Goal: Information Seeking & Learning: Check status

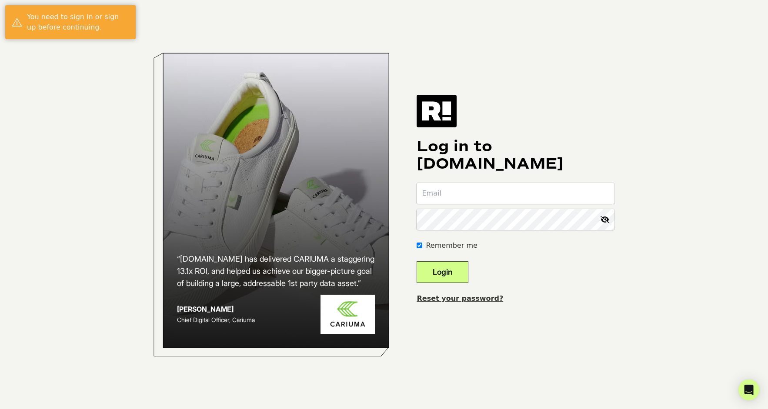
type input "[EMAIL_ADDRESS][DOMAIN_NAME]"
click at [459, 275] on button "Login" at bounding box center [443, 272] width 52 height 22
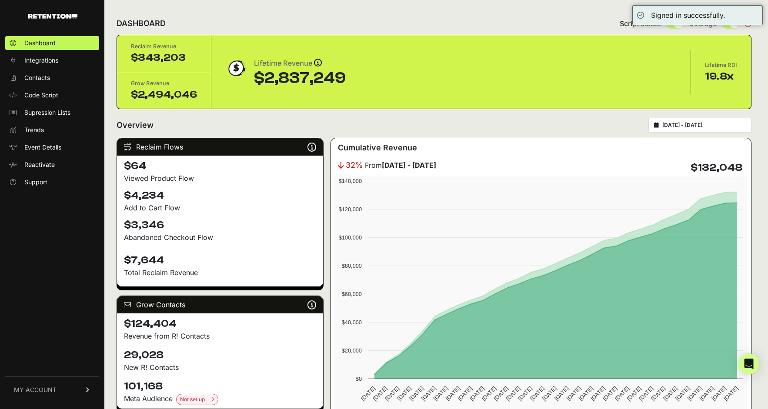
click at [152, 261] on h4 "$7,644" at bounding box center [220, 258] width 192 height 20
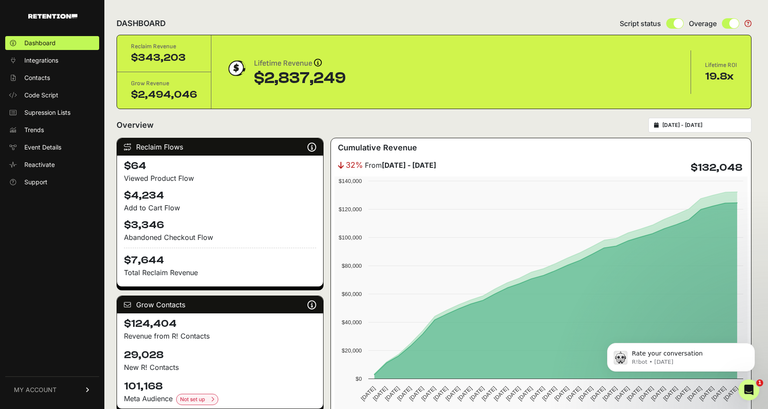
click at [277, 70] on div "$2,837,249" at bounding box center [300, 78] width 92 height 17
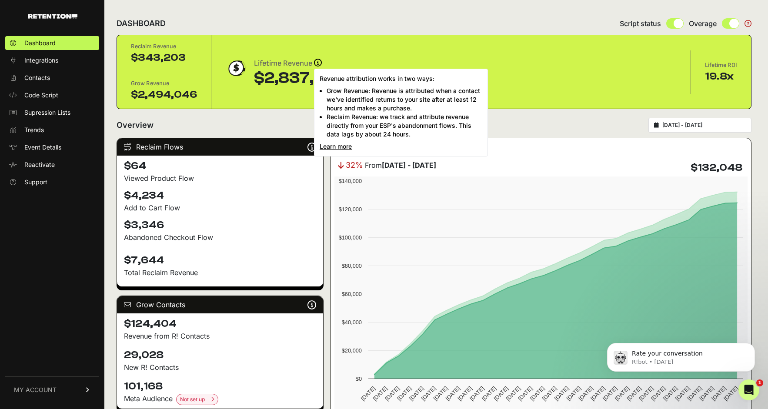
click at [319, 64] on icon at bounding box center [318, 63] width 8 height 8
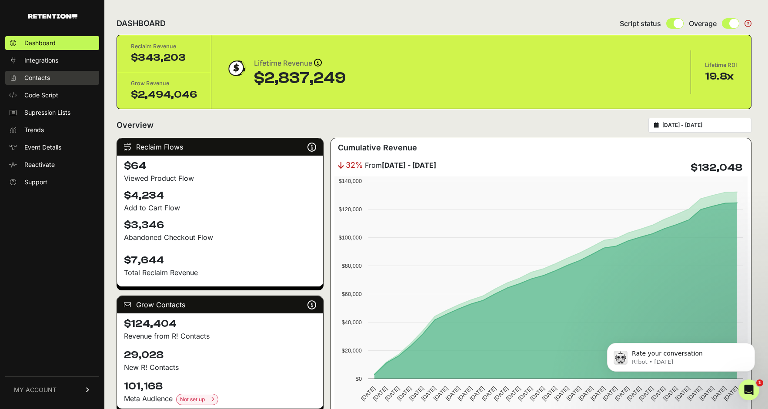
click at [42, 79] on span "Contacts" at bounding box center [37, 78] width 26 height 9
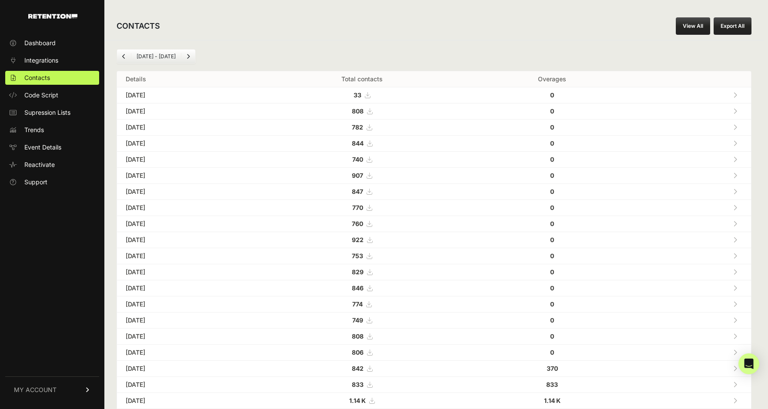
click at [177, 57] on li "Aug 26 - Sep 26" at bounding box center [156, 56] width 50 height 7
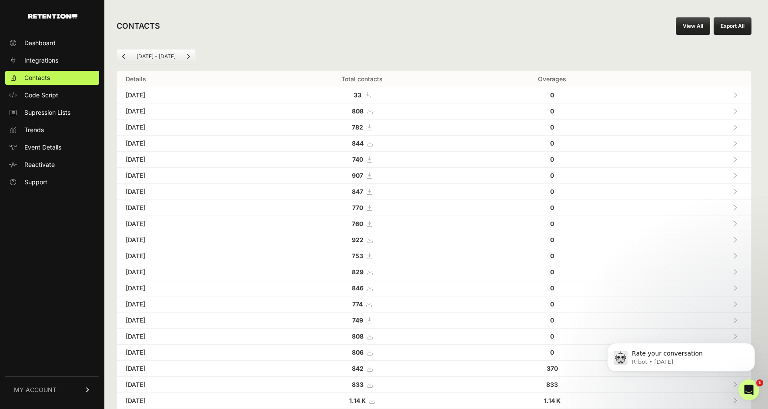
click at [175, 58] on li "Aug 26 - Sep 26" at bounding box center [156, 56] width 50 height 7
click at [124, 55] on icon "Previous" at bounding box center [123, 56] width 3 height 5
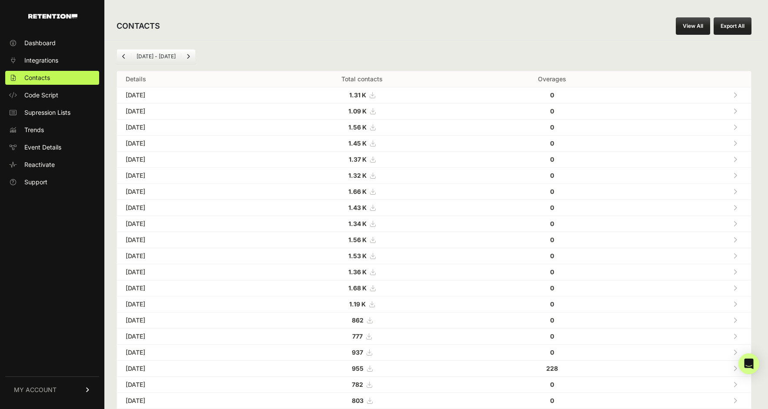
click at [187, 54] on icon "Next" at bounding box center [188, 56] width 3 height 5
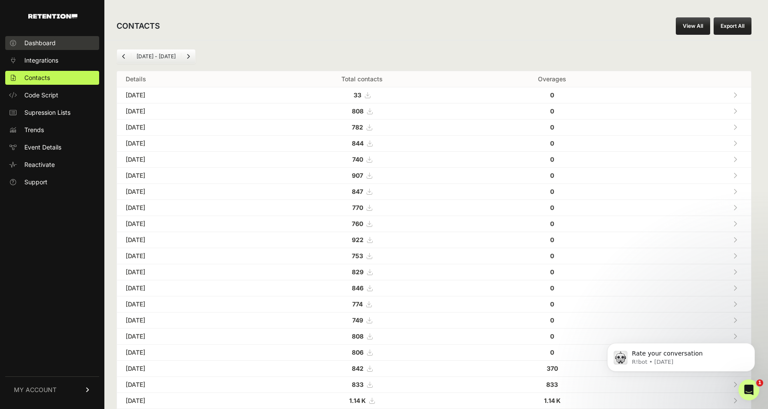
click at [52, 46] on span "Dashboard" at bounding box center [39, 43] width 31 height 9
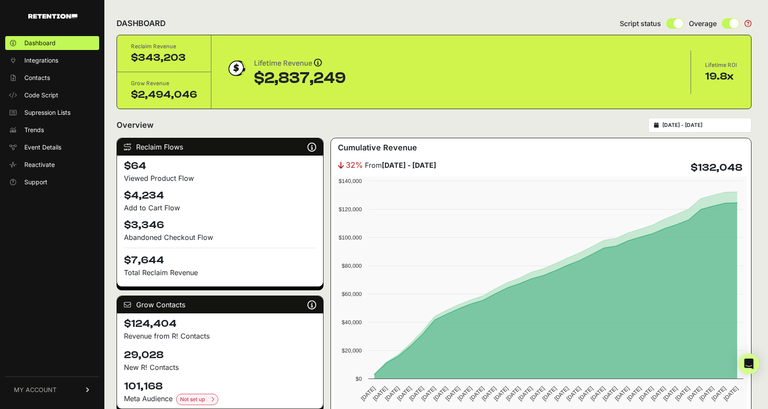
click at [704, 125] on input "[DATE] - [DATE]" at bounding box center [704, 125] width 84 height 7
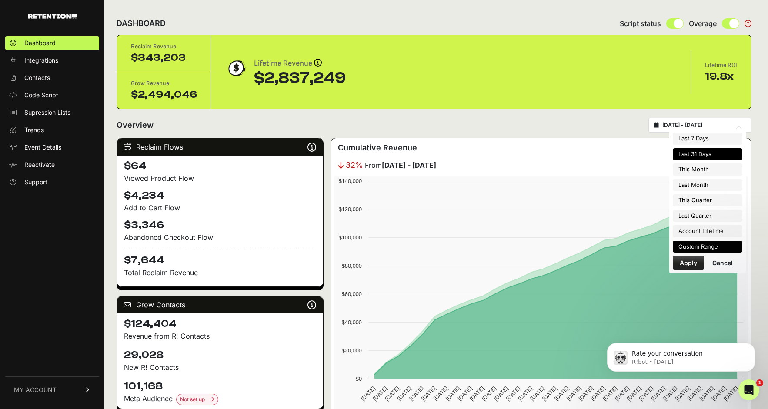
drag, startPoint x: 704, startPoint y: 235, endPoint x: 702, endPoint y: 243, distance: 8.0
click at [702, 243] on ul "Last 7 Days Last 31 Days This Month Last Month This Quarter Last Quarter Accoun…" at bounding box center [708, 193] width 70 height 120
click at [702, 243] on li "Custom Range" at bounding box center [708, 247] width 70 height 12
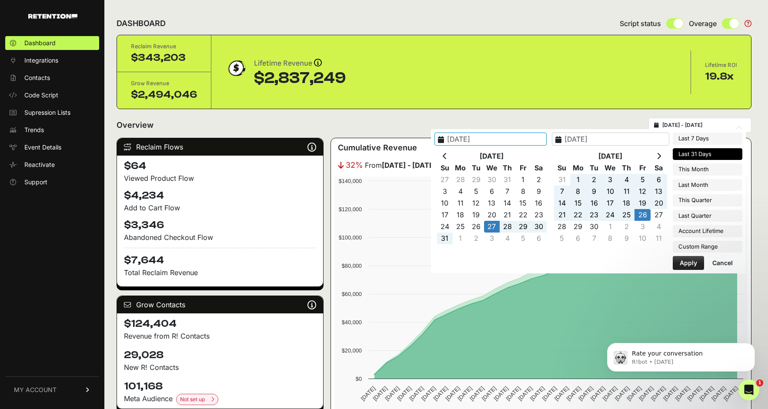
type input "[DATE]"
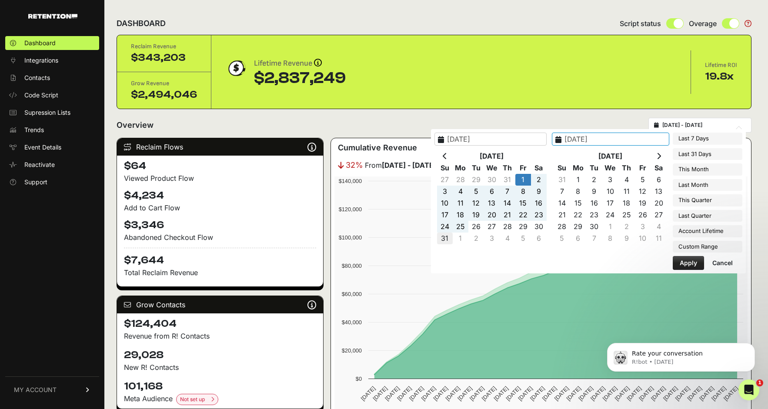
type input "[DATE]"
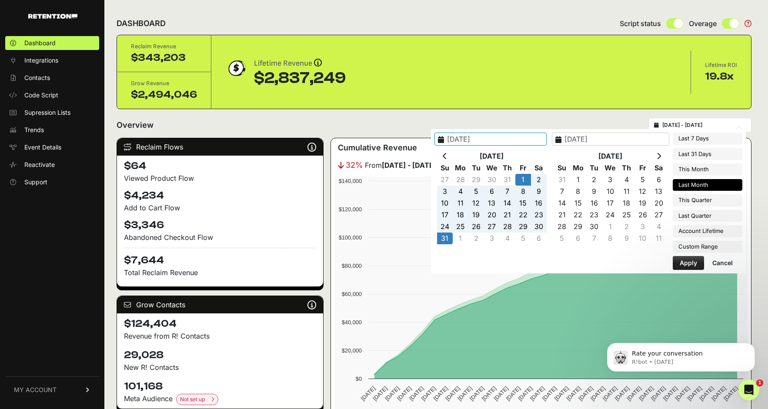
type input "[DATE]"
click at [692, 262] on button "Apply" at bounding box center [688, 263] width 31 height 14
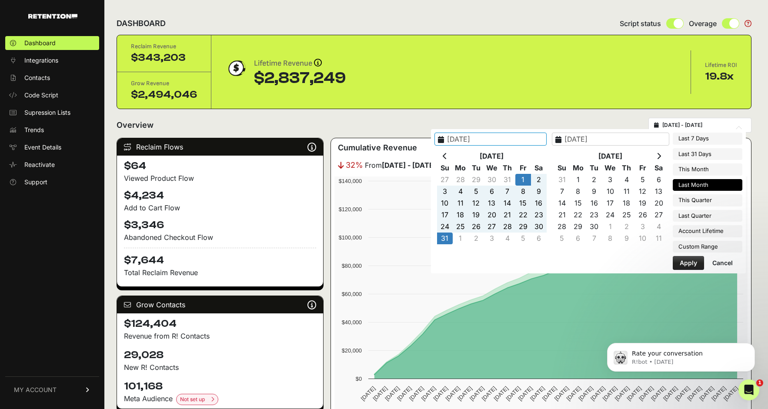
type input "[DATE] - [DATE]"
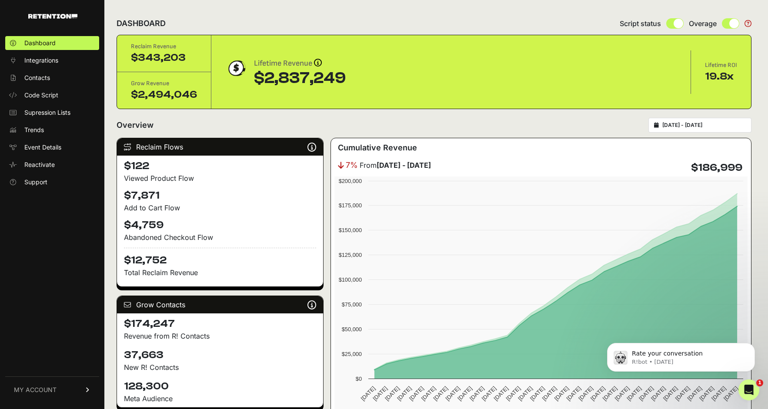
drag, startPoint x: 164, startPoint y: 149, endPoint x: 197, endPoint y: 149, distance: 33.1
click at [197, 149] on div "Reclaim Flows Reclaim identifies your known audience when your ESP can't (due t…" at bounding box center [220, 146] width 206 height 17
drag, startPoint x: 197, startPoint y: 149, endPoint x: 173, endPoint y: 150, distance: 23.9
click at [173, 150] on div "Reclaim Flows Reclaim identifies your known audience when your ESP can't (due t…" at bounding box center [220, 146] width 206 height 17
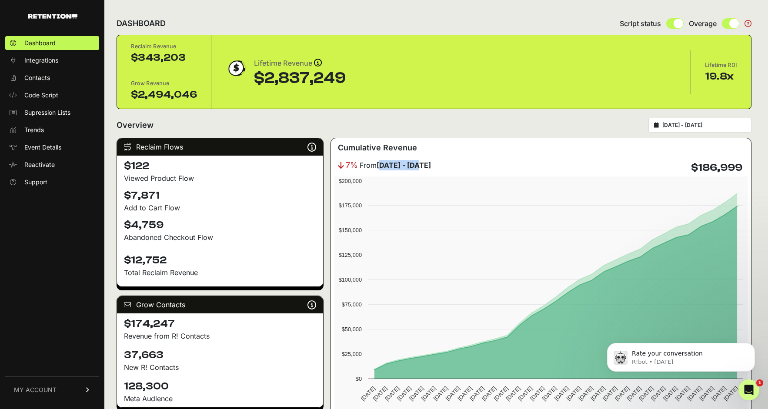
drag, startPoint x: 380, startPoint y: 168, endPoint x: 415, endPoint y: 168, distance: 35.2
click at [415, 168] on strong "[DATE] - [DATE]" at bounding box center [404, 165] width 54 height 9
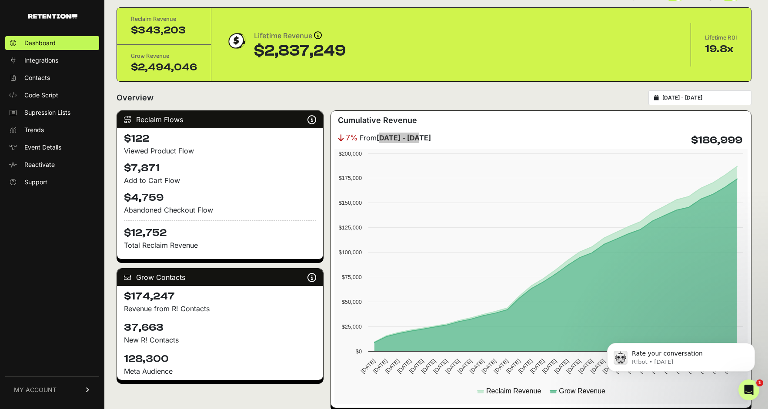
scroll to position [22, 0]
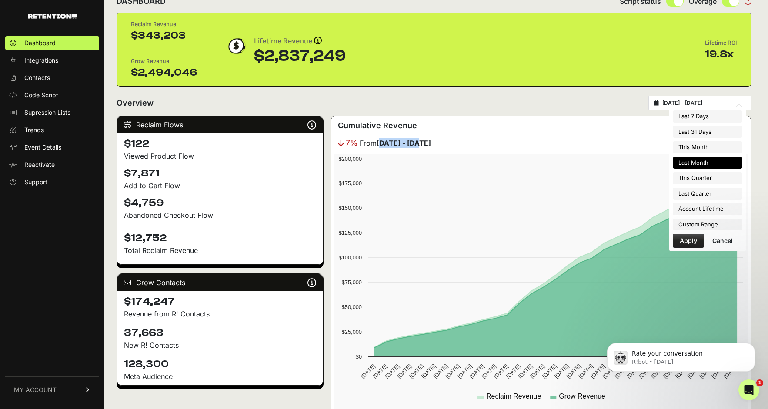
click at [717, 101] on input "[DATE] - [DATE]" at bounding box center [704, 103] width 84 height 7
type input "[DATE]"
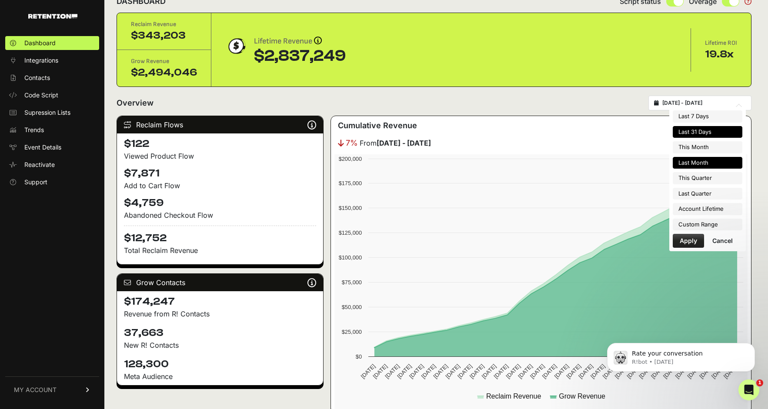
type input "[DATE]"
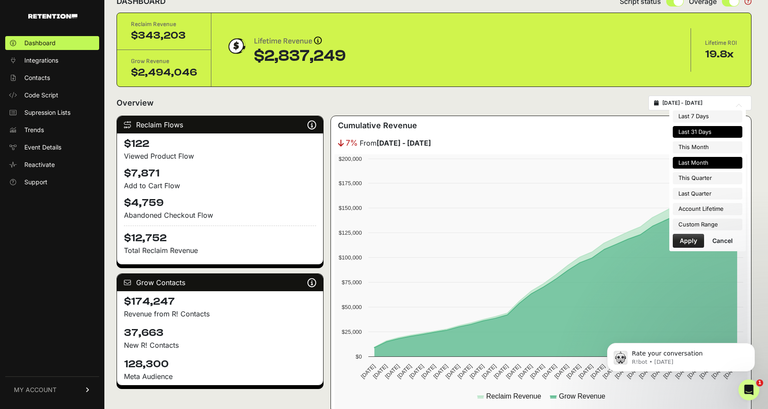
type input "[DATE]"
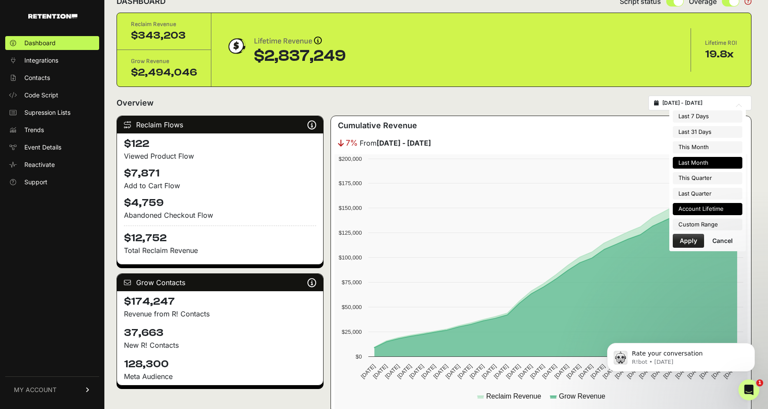
type input "[DATE]"
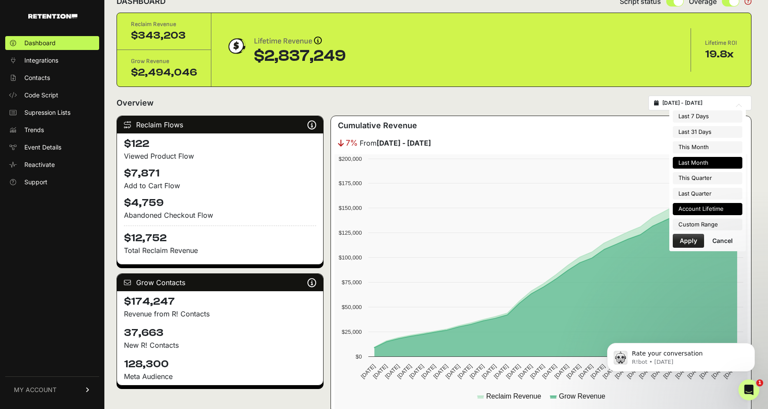
type input "[DATE]"
click at [699, 221] on li "Custom Range" at bounding box center [708, 225] width 70 height 12
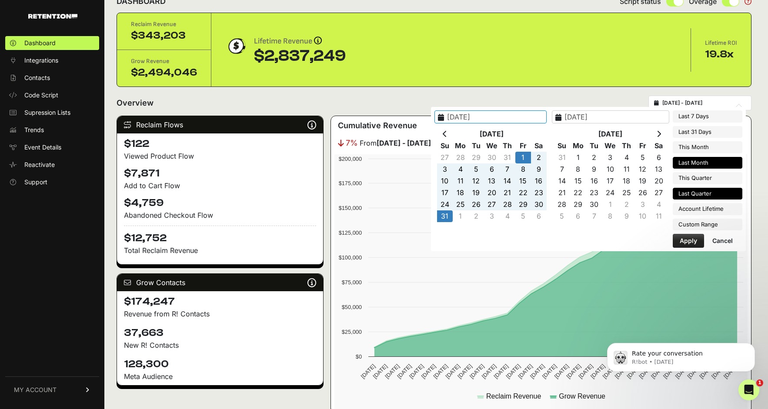
type input "[DATE]"
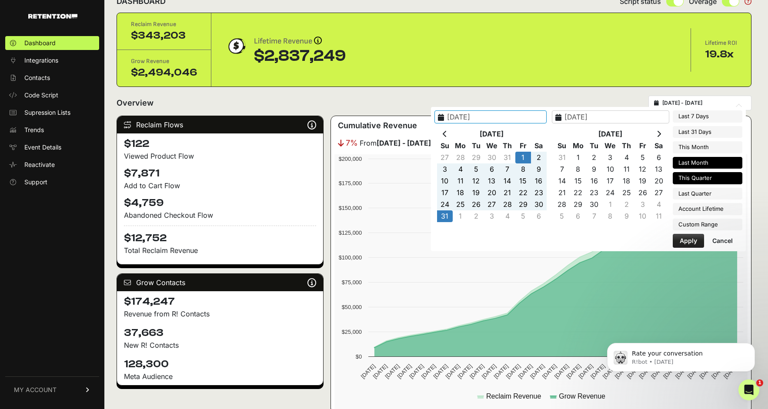
type input "[DATE]"
click at [551, 99] on div "Overview [DATE] - [DATE]" at bounding box center [434, 103] width 635 height 15
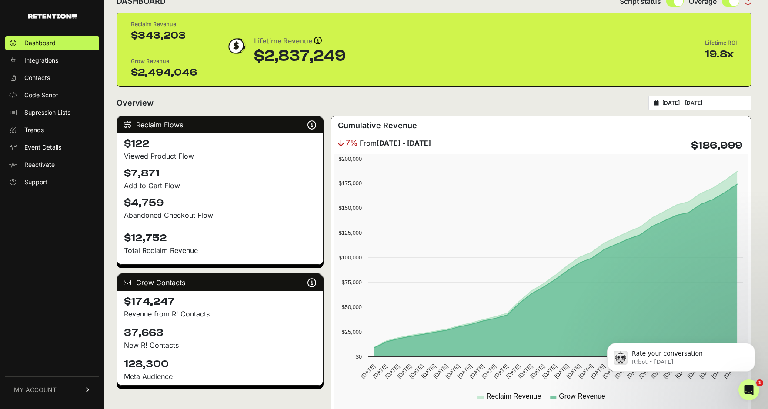
click at [685, 103] on input "[DATE] - [DATE]" at bounding box center [704, 103] width 84 height 7
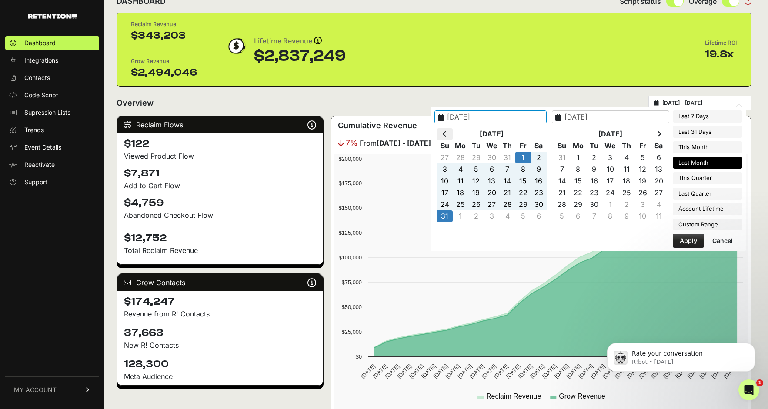
click at [453, 134] on th at bounding box center [445, 134] width 16 height 12
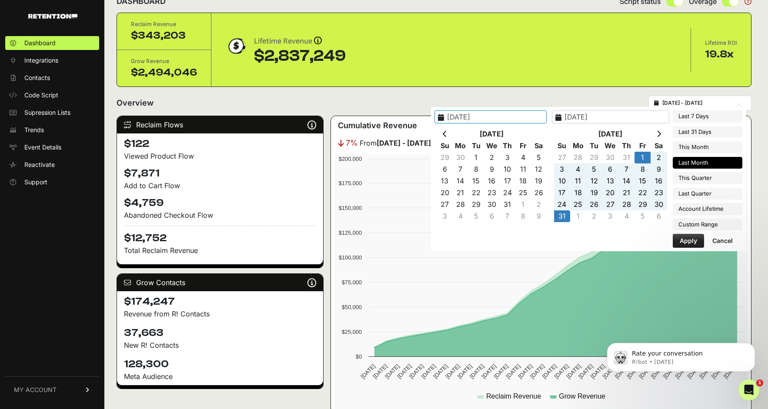
click at [453, 134] on th at bounding box center [445, 134] width 16 height 12
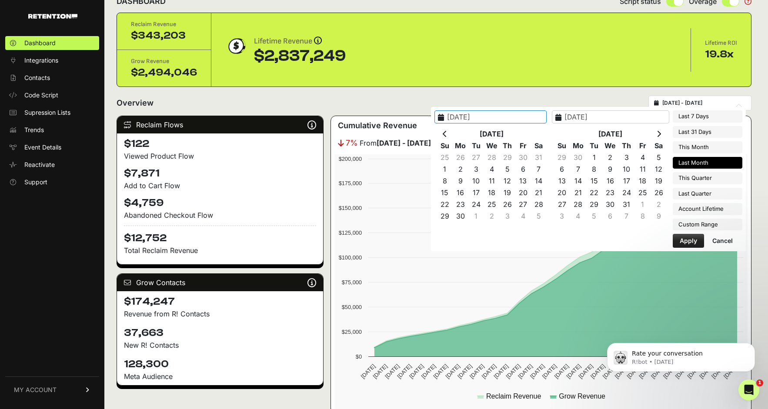
click at [453, 134] on th at bounding box center [445, 134] width 16 height 12
type input "[DATE]"
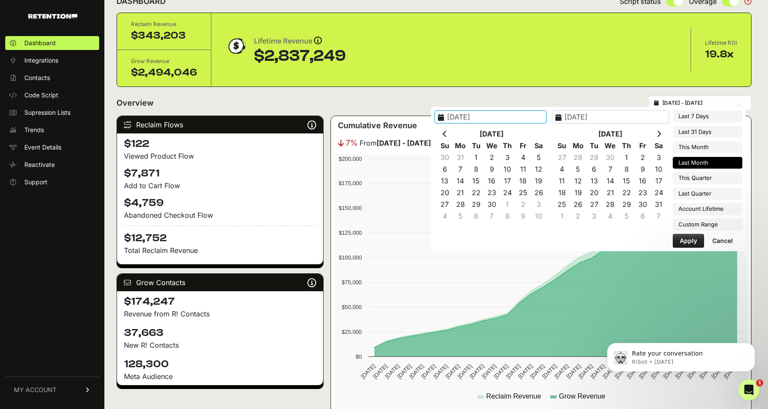
type input "[DATE]"
click at [453, 136] on th at bounding box center [445, 134] width 16 height 12
click at [657, 135] on th at bounding box center [659, 134] width 16 height 12
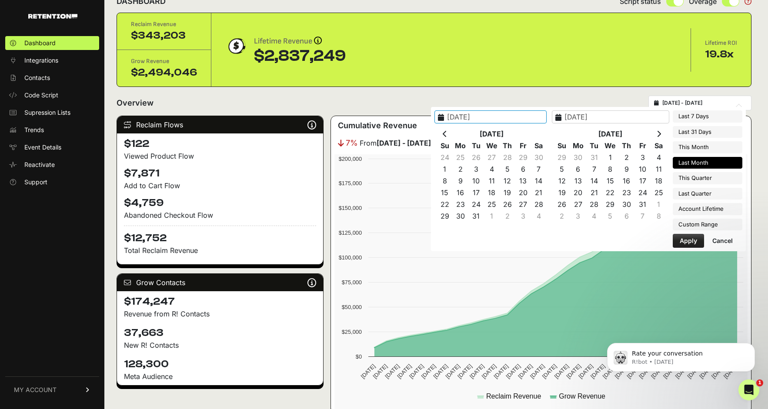
click at [657, 135] on th at bounding box center [659, 134] width 16 height 12
click at [463, 137] on div "[DATE] Su Mo Tu We Th Fr Sa 26 27 28 29 30 31 1 2 3 4 5 6 7 8 9 10 11 12 13 14 …" at bounding box center [493, 175] width 117 height 99
click at [658, 132] on icon at bounding box center [659, 133] width 4 height 7
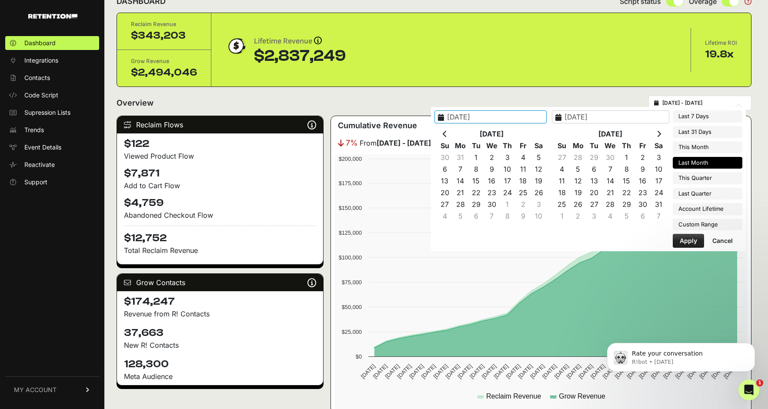
click at [658, 132] on icon at bounding box center [659, 133] width 4 height 7
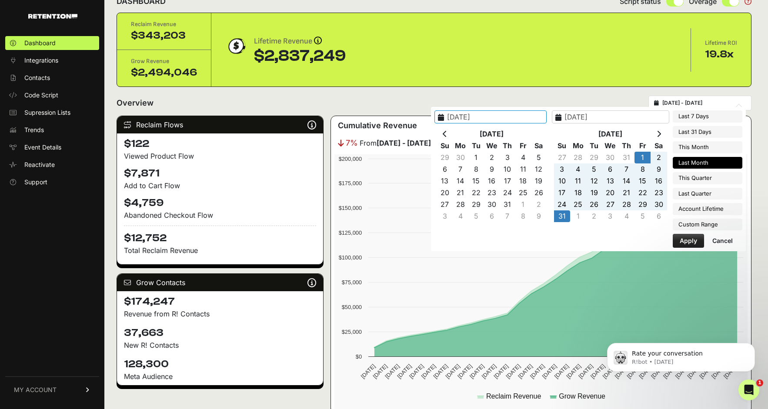
click at [658, 132] on icon at bounding box center [659, 133] width 4 height 7
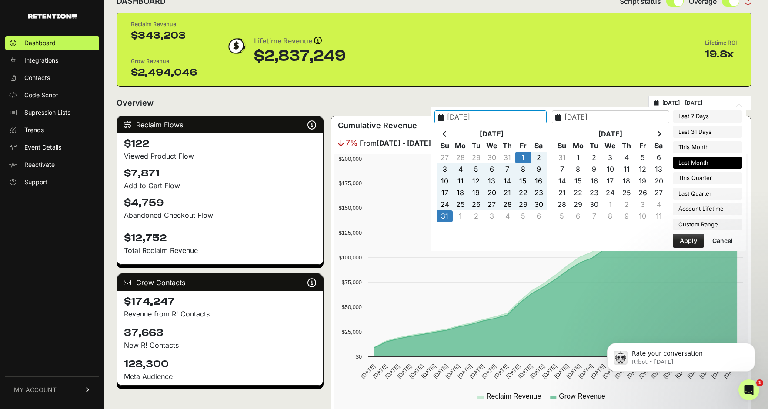
type input "[DATE]"
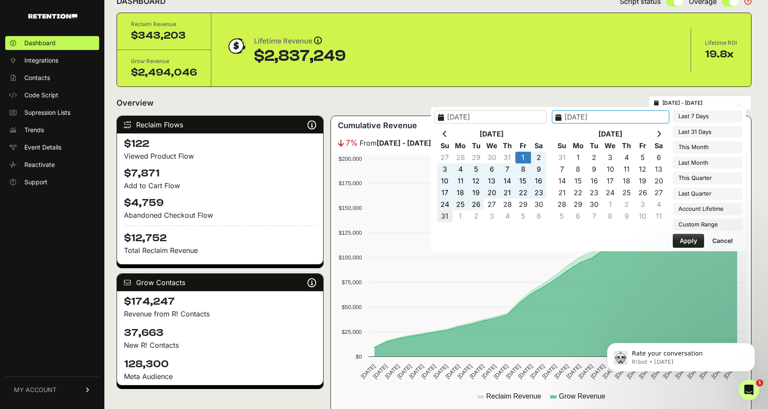
type input "[DATE]"
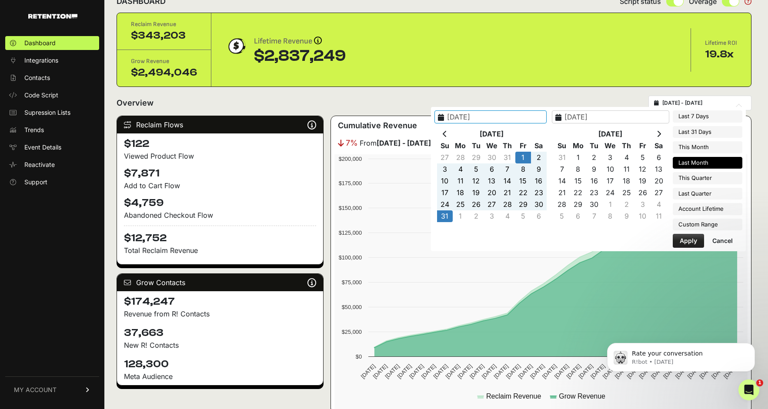
click at [689, 240] on button "Apply" at bounding box center [688, 241] width 31 height 14
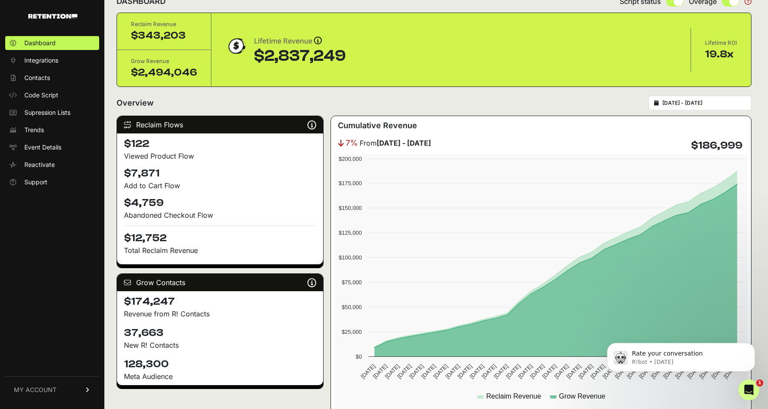
drag, startPoint x: 163, startPoint y: 238, endPoint x: 134, endPoint y: 239, distance: 28.7
click at [134, 239] on h4 "$12,752" at bounding box center [220, 236] width 192 height 20
click at [702, 102] on input "[DATE] - [DATE]" at bounding box center [704, 103] width 84 height 7
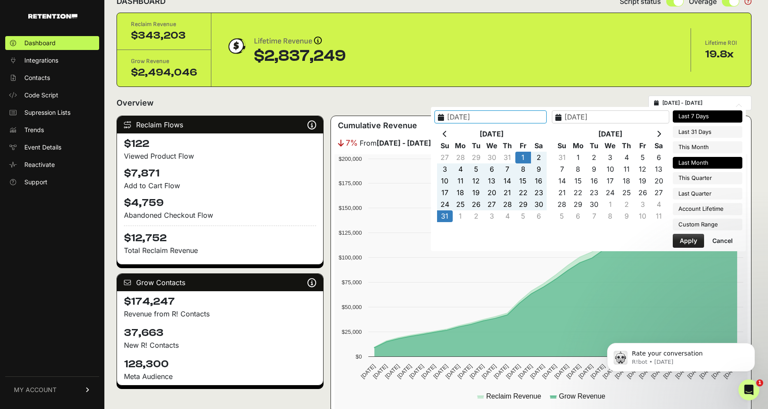
type input "[DATE]"
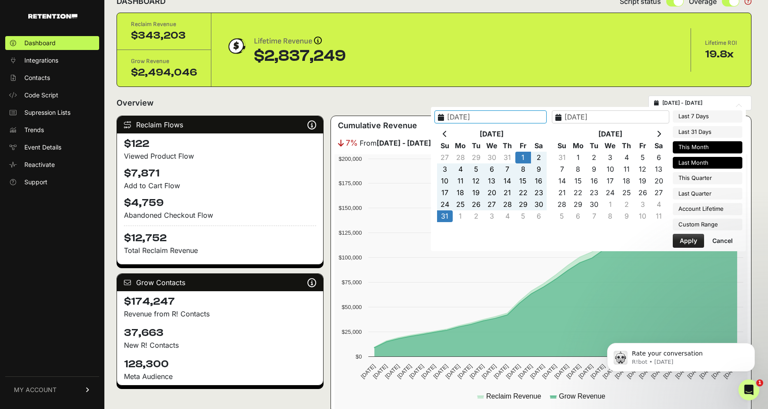
type input "[DATE]"
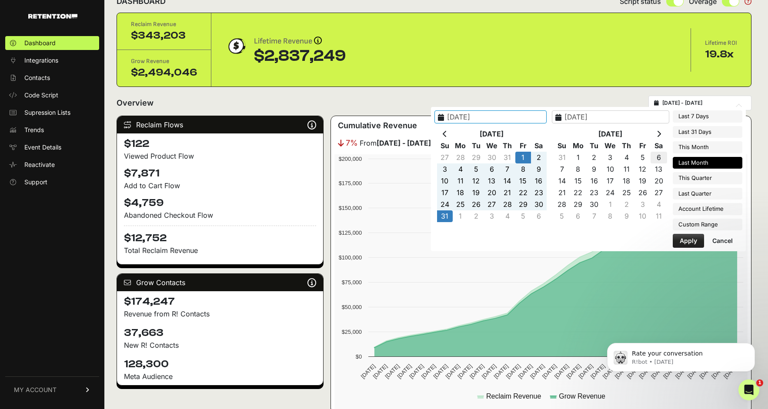
type input "[DATE]"
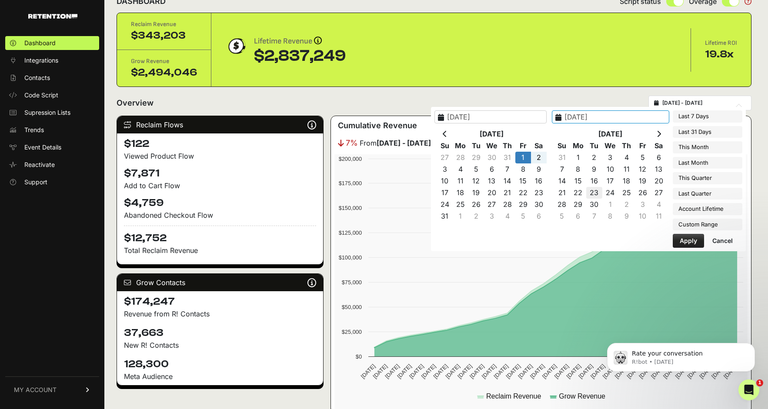
type input "[DATE]"
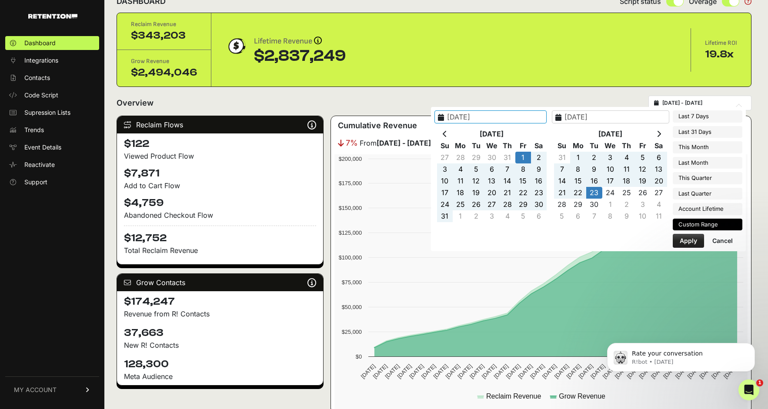
type input "[DATE]"
click at [696, 244] on button "Apply" at bounding box center [688, 241] width 31 height 14
type input "[DATE] - [DATE]"
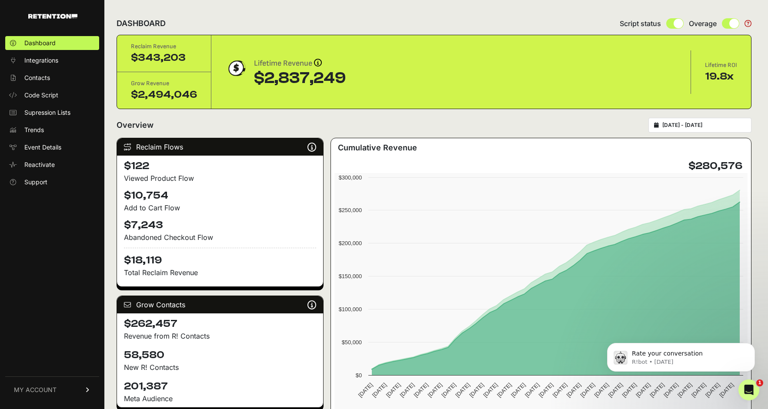
drag, startPoint x: 191, startPoint y: 239, endPoint x: 153, endPoint y: 227, distance: 40.7
click at [153, 227] on div "$122 Viewed Product Flow $10,754 Add to Cart Flow $7,243 Abandoned Checkout Flo…" at bounding box center [220, 221] width 206 height 131
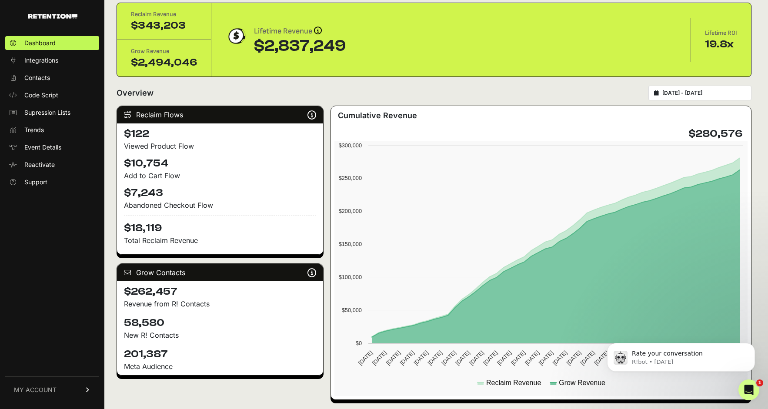
scroll to position [47, 0]
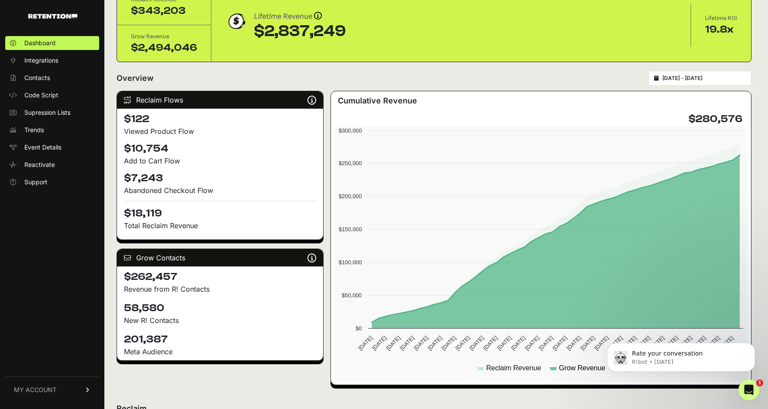
click at [574, 367] on text "Grow Revenue" at bounding box center [582, 368] width 47 height 7
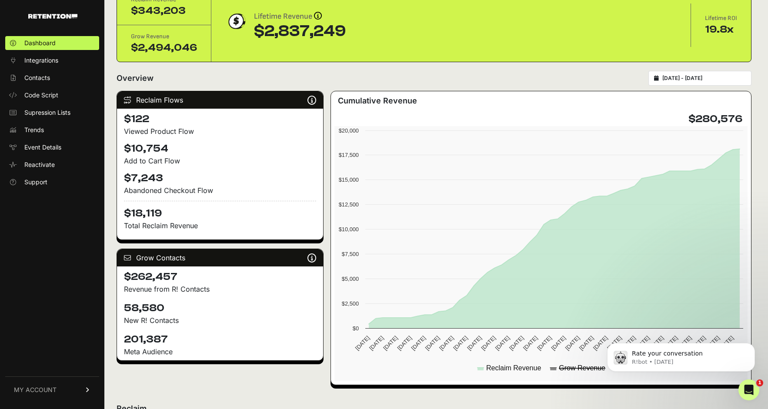
click at [575, 369] on text "Grow Revenue" at bounding box center [582, 368] width 47 height 7
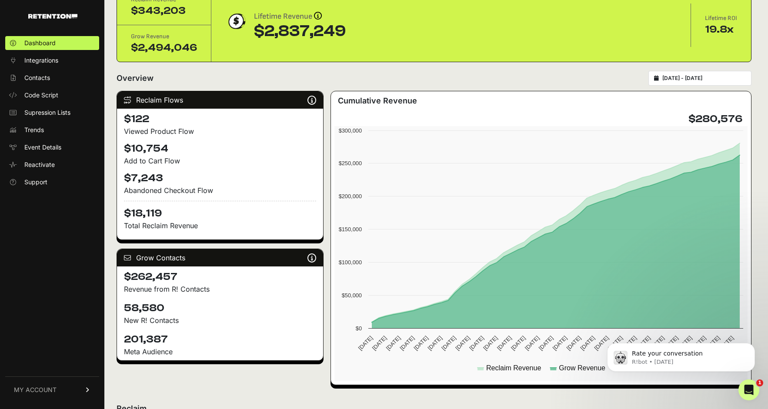
click at [406, 102] on h3 "Cumulative Revenue" at bounding box center [377, 101] width 79 height 12
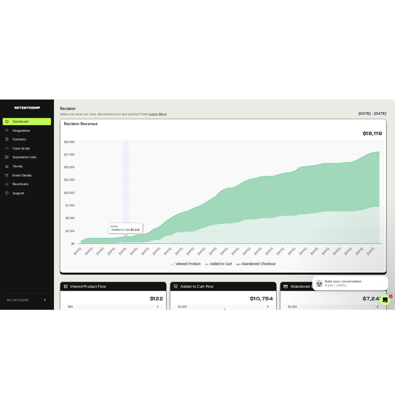
scroll to position [210, 0]
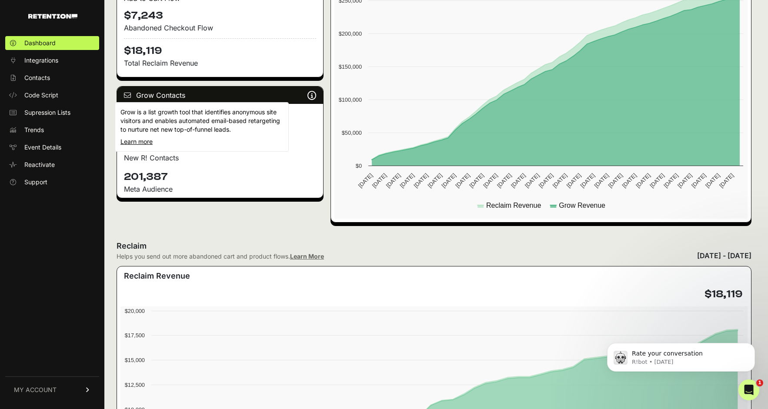
click at [315, 95] on icon at bounding box center [312, 95] width 9 height 0
click at [310, 96] on icon at bounding box center [312, 95] width 9 height 0
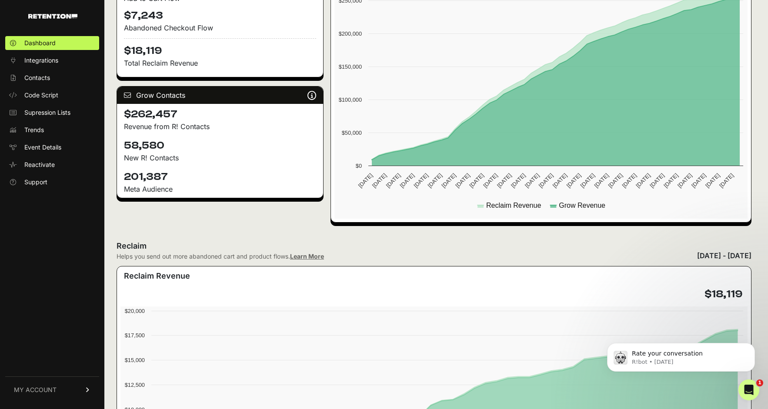
click at [135, 127] on p "Revenue from R! Contacts" at bounding box center [220, 126] width 192 height 10
click at [145, 178] on h4 "201,387" at bounding box center [220, 177] width 192 height 14
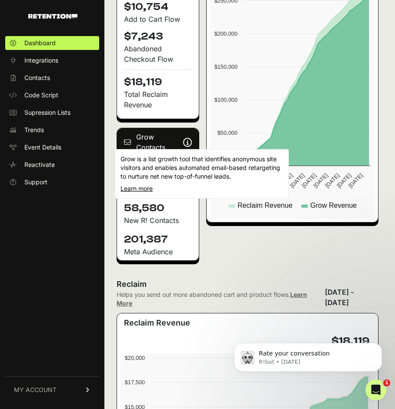
click at [148, 189] on link "Learn more" at bounding box center [136, 188] width 32 height 7
